Goal: Task Accomplishment & Management: Use online tool/utility

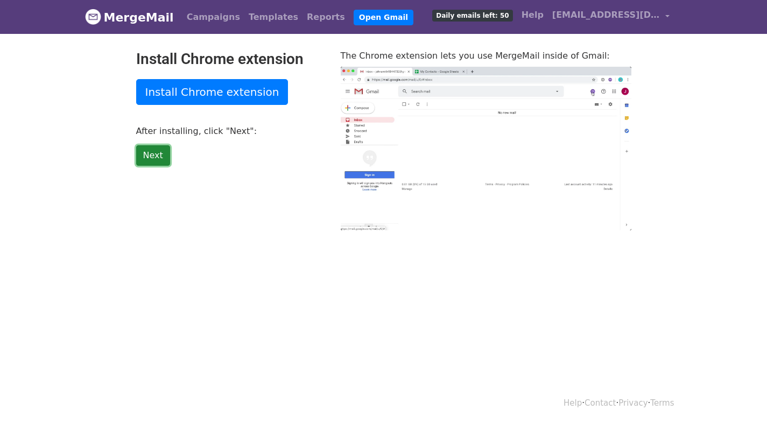
click at [142, 156] on link "Next" at bounding box center [153, 155] width 34 height 20
type input "46.18"
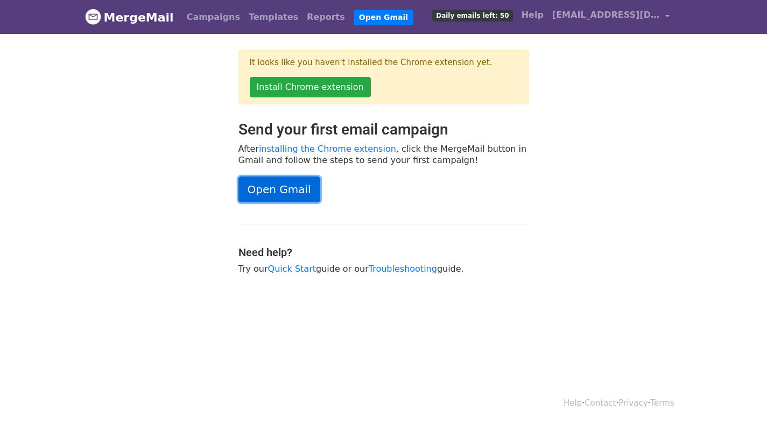
click at [276, 184] on link "Open Gmail" at bounding box center [280, 190] width 82 height 26
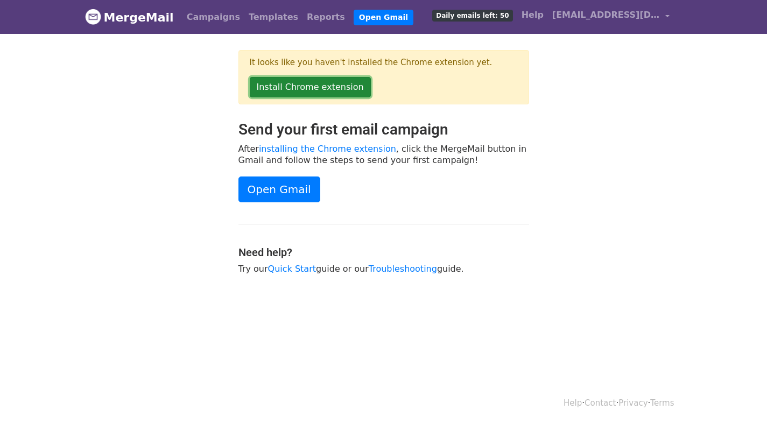
click at [322, 81] on link "Install Chrome extension" at bounding box center [310, 87] width 121 height 20
click at [211, 14] on link "Campaigns" at bounding box center [214, 17] width 62 height 22
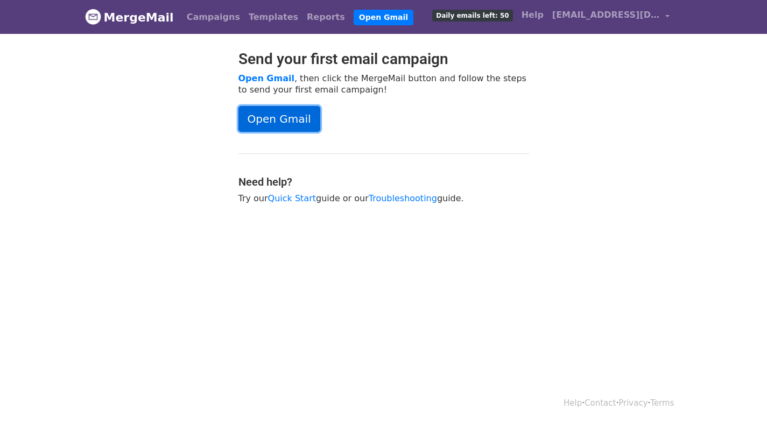
click at [266, 114] on link "Open Gmail" at bounding box center [280, 119] width 82 height 26
